Goal: Share content

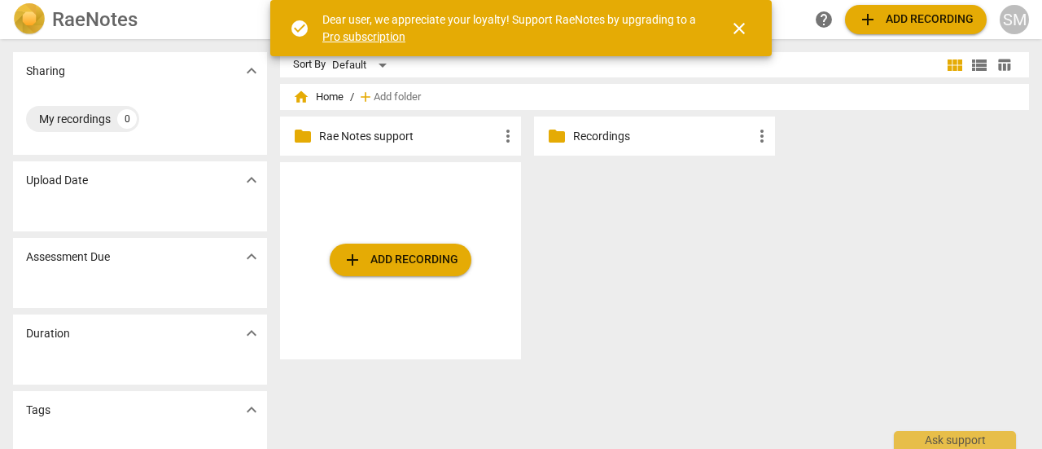
click at [632, 136] on p "Recordings" at bounding box center [662, 136] width 179 height 17
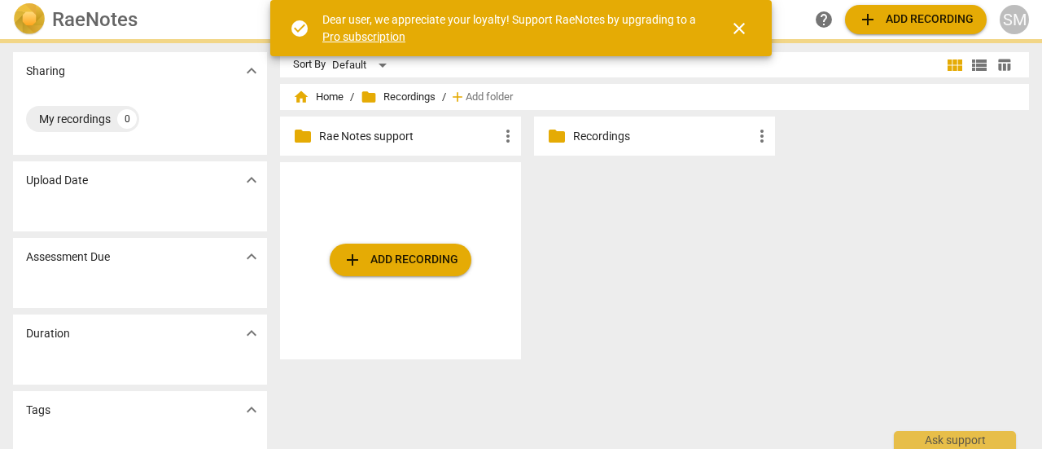
click at [632, 136] on p "Recordings" at bounding box center [662, 136] width 179 height 17
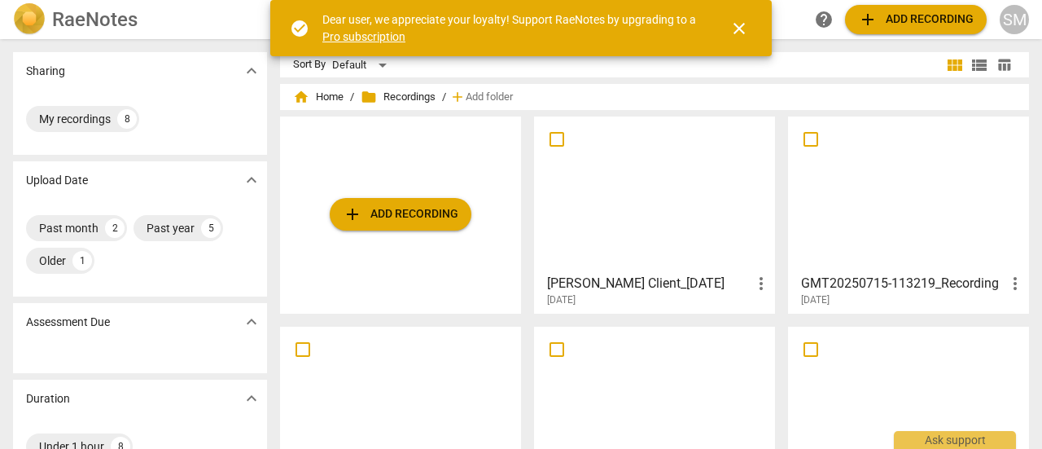
click at [651, 199] on div at bounding box center [655, 194] width 230 height 144
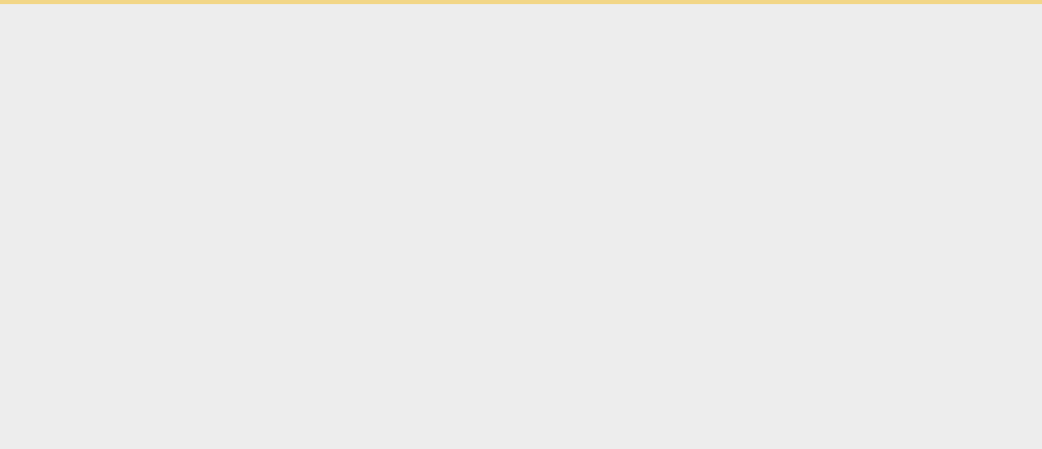
click at [651, 4] on html "check_circle Dear user, we appreciate your loyalty! Support RaeNotes by upgradi…" at bounding box center [521, 2] width 1042 height 4
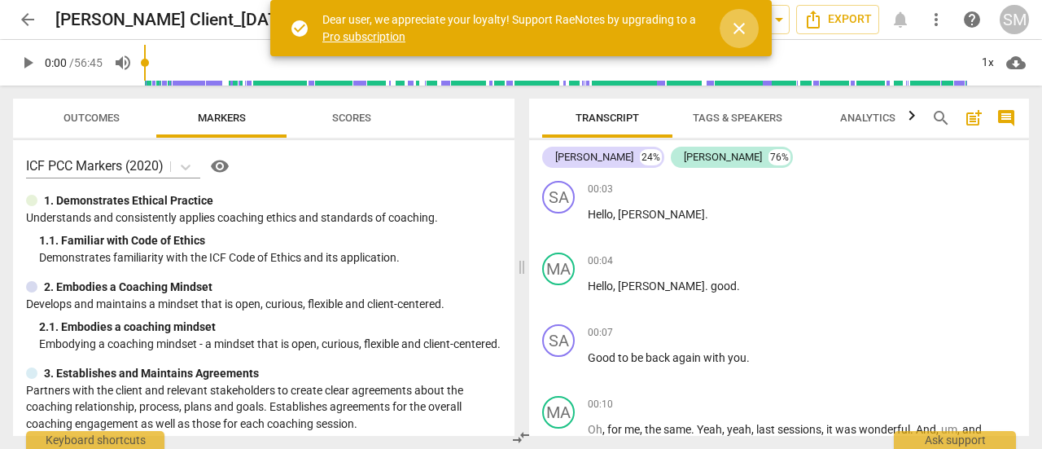
click at [740, 25] on span "close" at bounding box center [740, 29] width 20 height 20
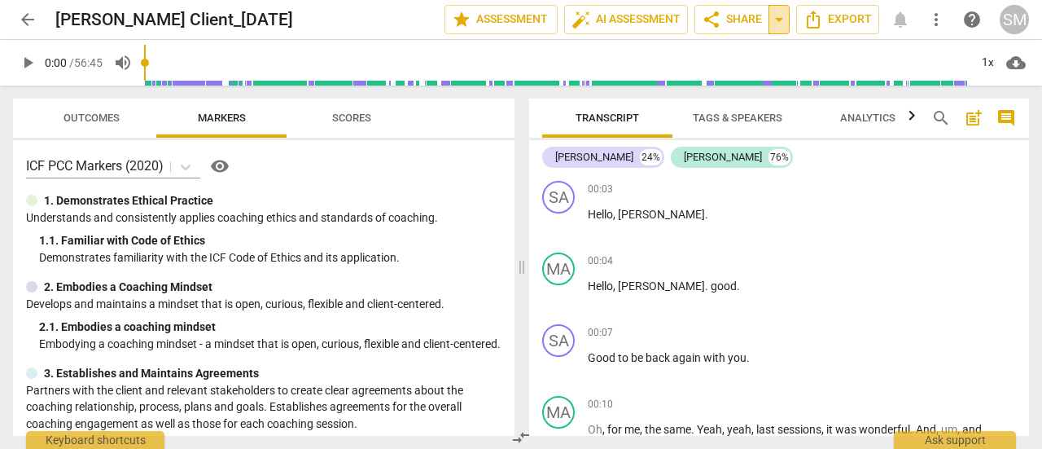
click at [774, 16] on span "arrow_drop_down" at bounding box center [779, 20] width 20 height 20
click at [741, 15] on span "share Share" at bounding box center [732, 20] width 60 height 20
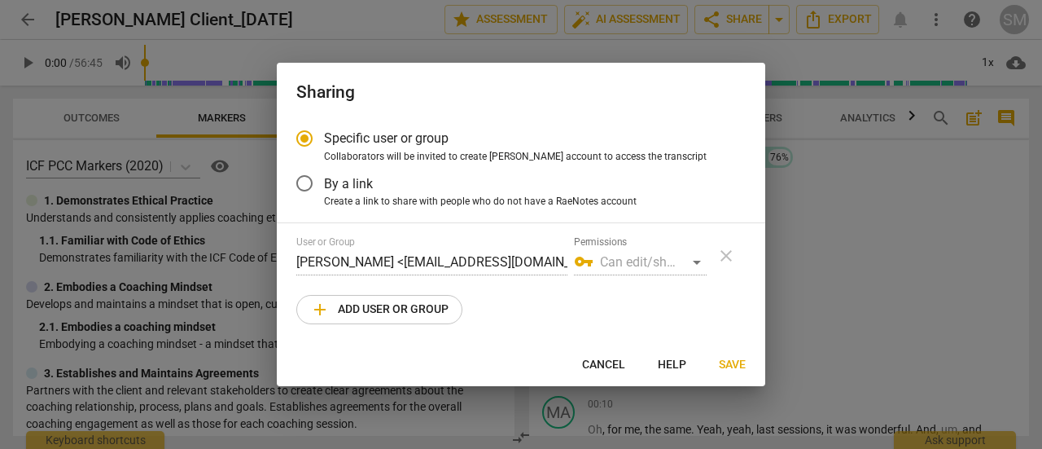
click at [730, 361] on span "Save" at bounding box center [732, 365] width 27 height 16
radio input "false"
